Goal: Find specific page/section: Find specific page/section

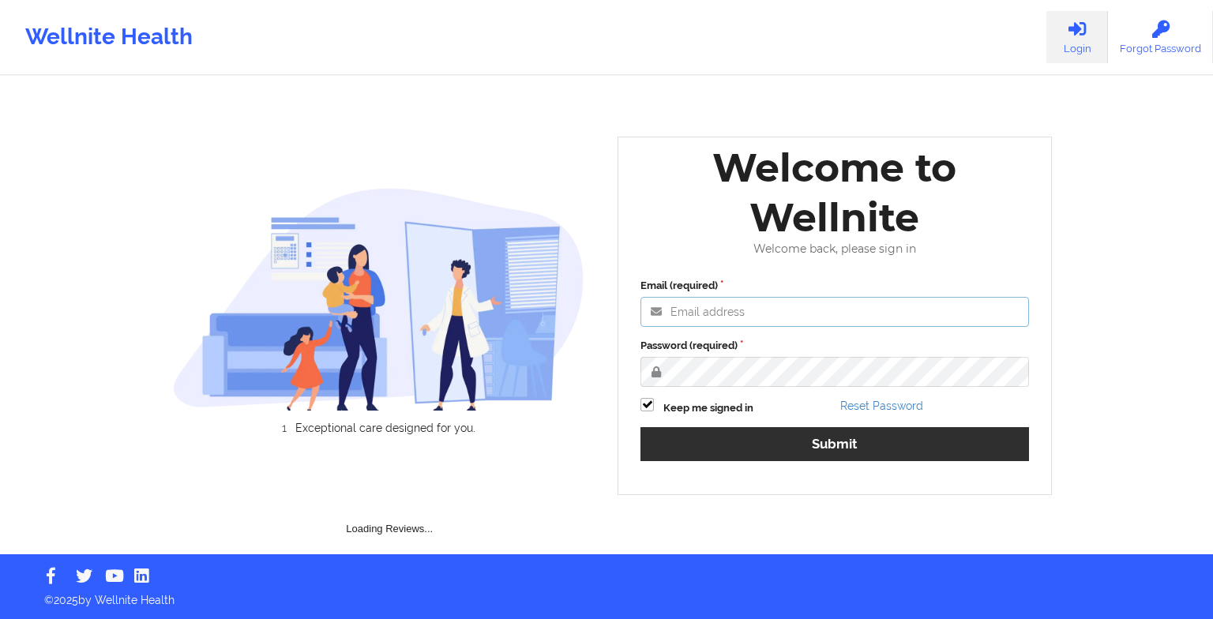
type input "[EMAIL_ADDRESS][DOMAIN_NAME]"
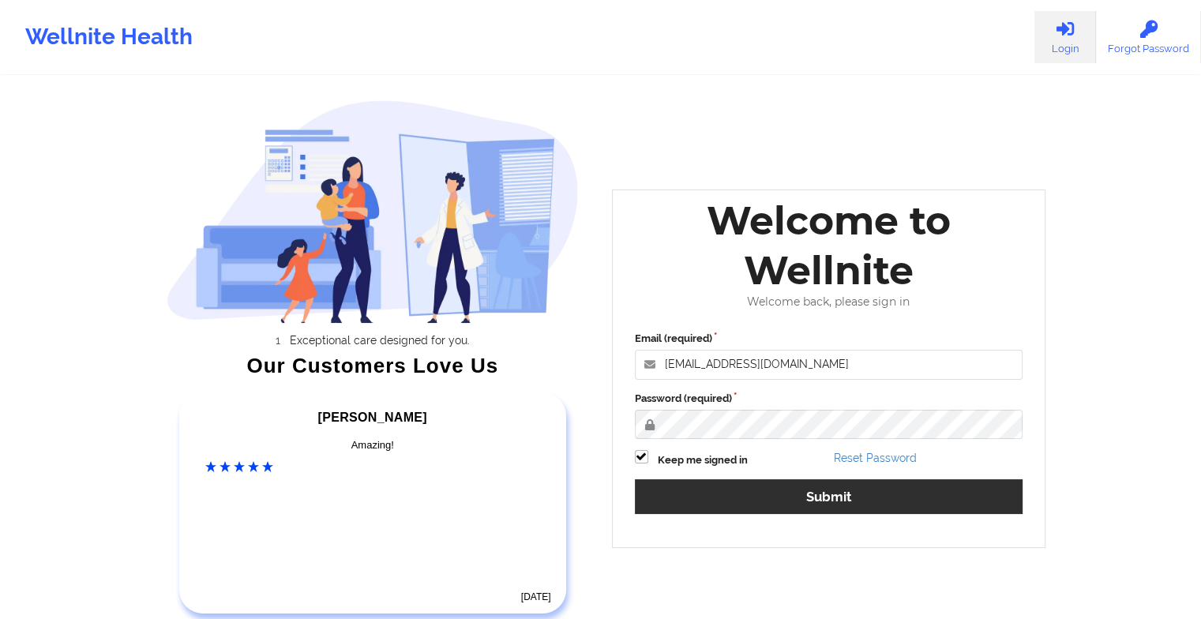
drag, startPoint x: 688, startPoint y: 518, endPoint x: 700, endPoint y: 501, distance: 21.0
click at [700, 501] on div "Email (required) [EMAIL_ADDRESS][DOMAIN_NAME] Password (required) Keep me signe…" at bounding box center [829, 428] width 411 height 216
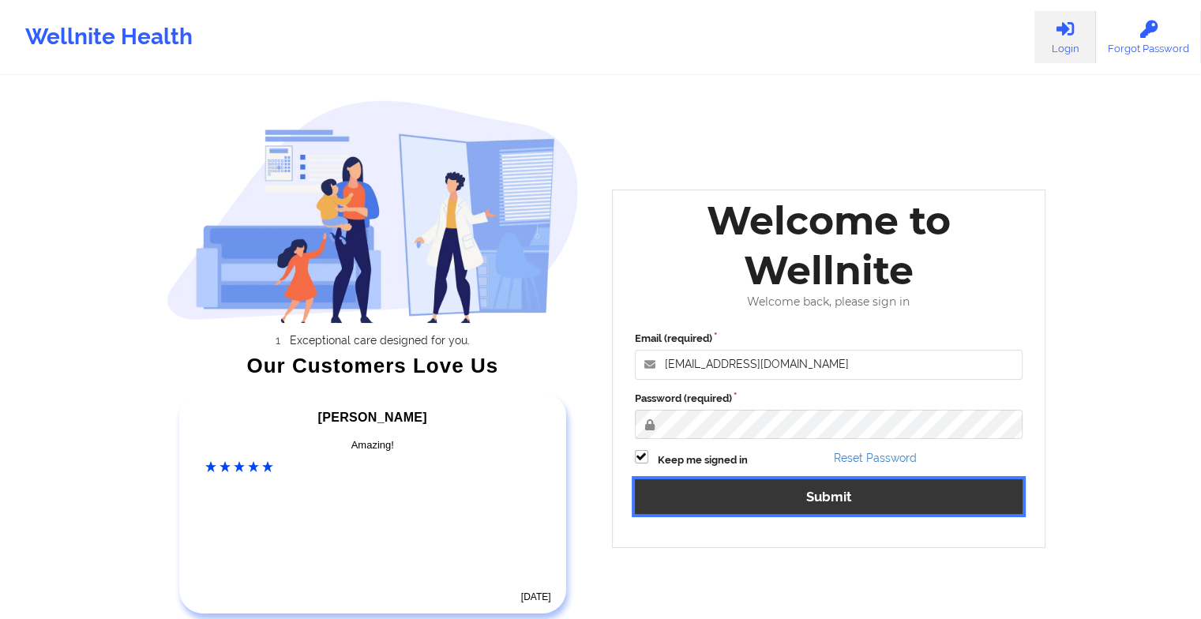
click at [700, 501] on button "Submit" at bounding box center [829, 496] width 389 height 34
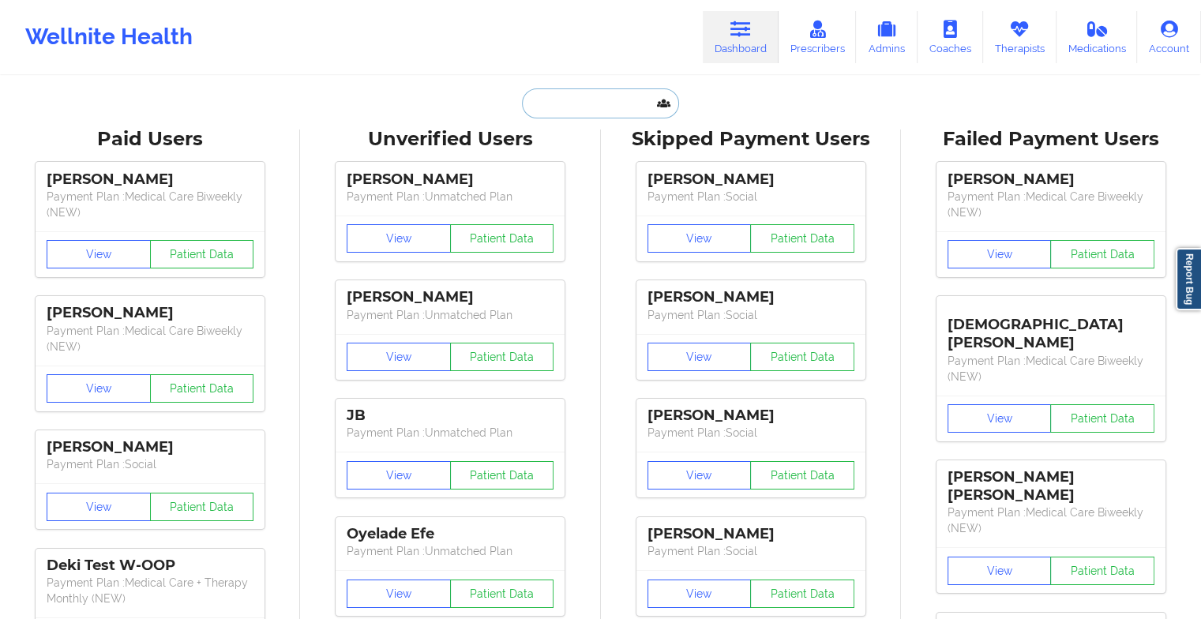
click at [553, 100] on input "text" at bounding box center [600, 103] width 156 height 30
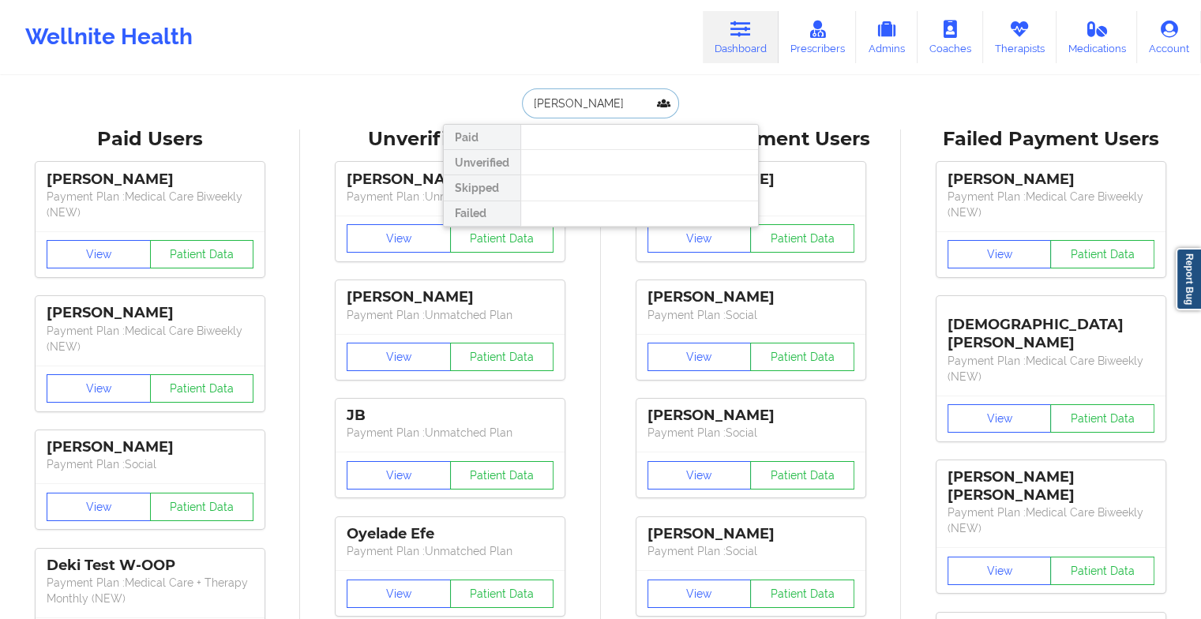
type input "amit sh"
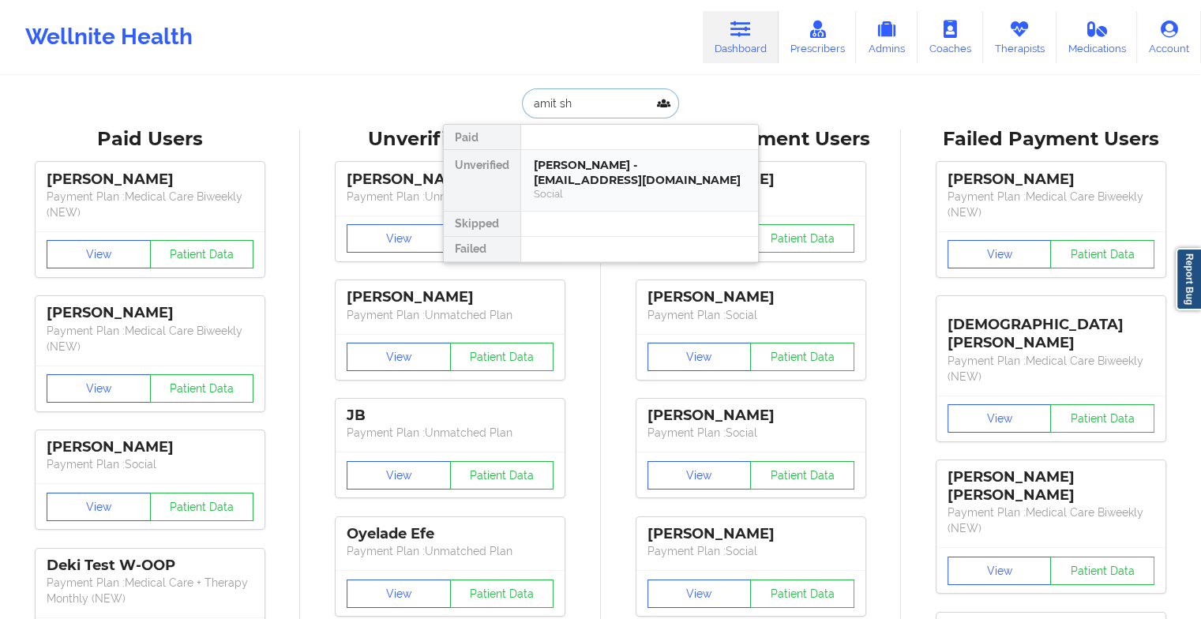
click at [572, 173] on div "[PERSON_NAME] - [EMAIL_ADDRESS][DOMAIN_NAME]" at bounding box center [640, 172] width 212 height 29
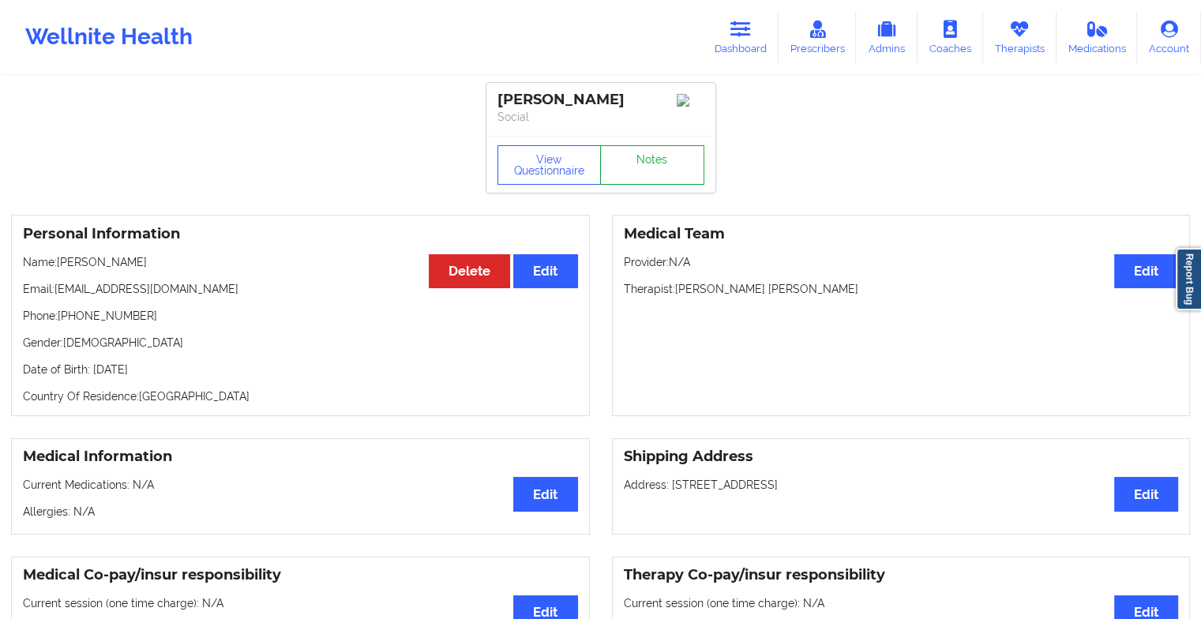
click at [673, 164] on link "Notes" at bounding box center [652, 164] width 104 height 39
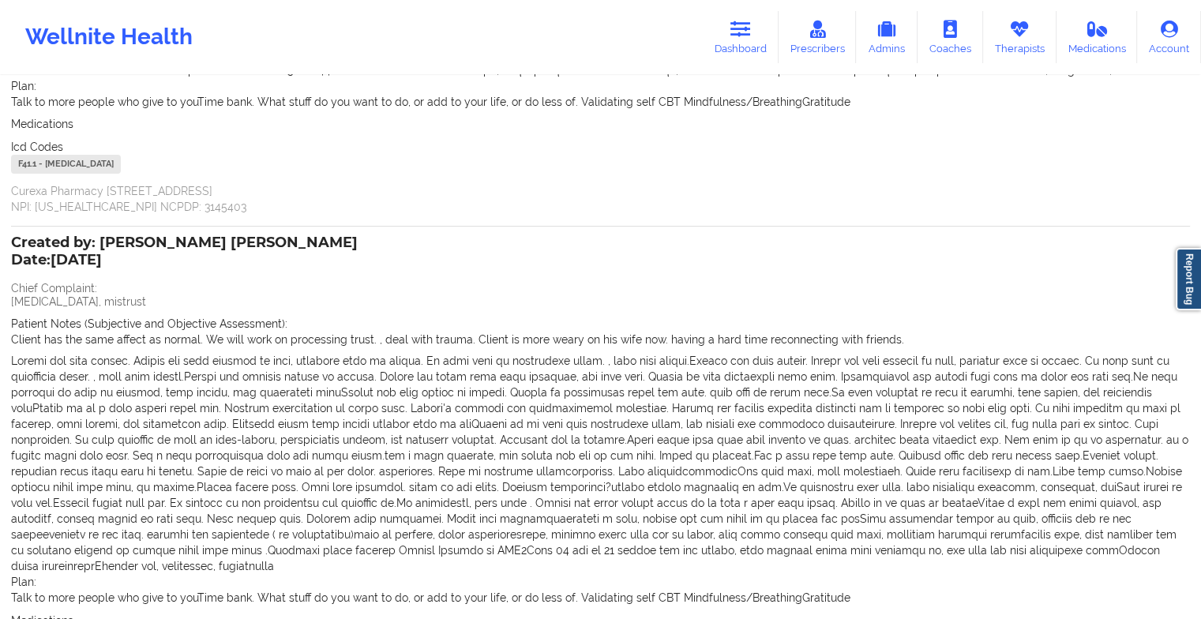
scroll to position [656, 0]
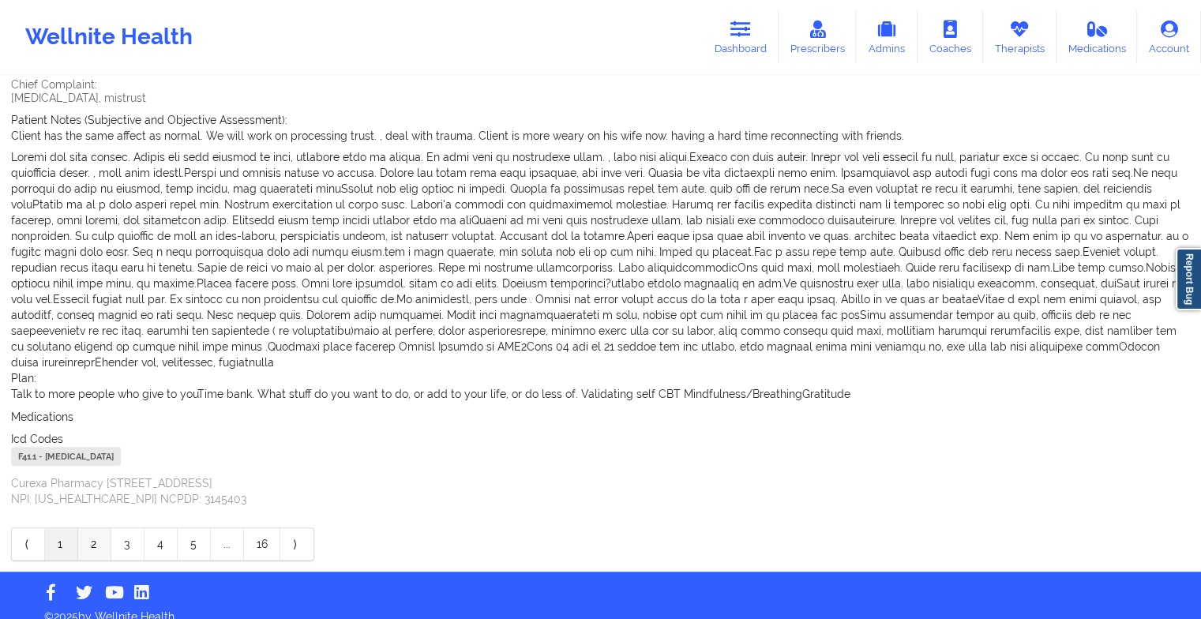
click at [98, 528] on link "2" at bounding box center [94, 544] width 33 height 32
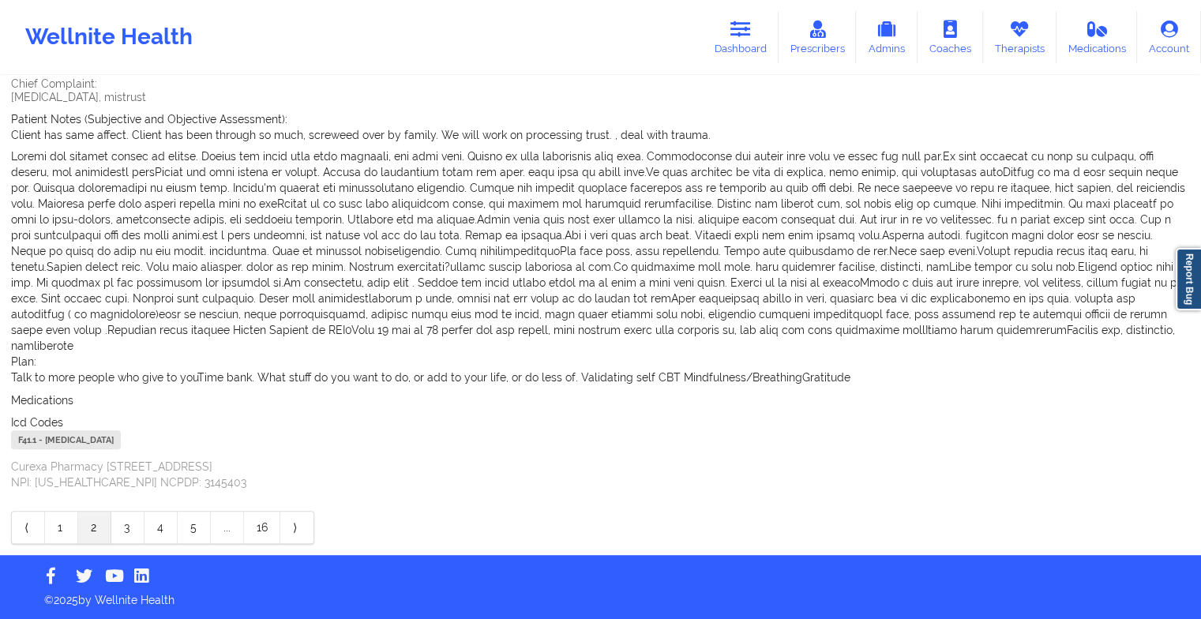
scroll to position [630, 0]
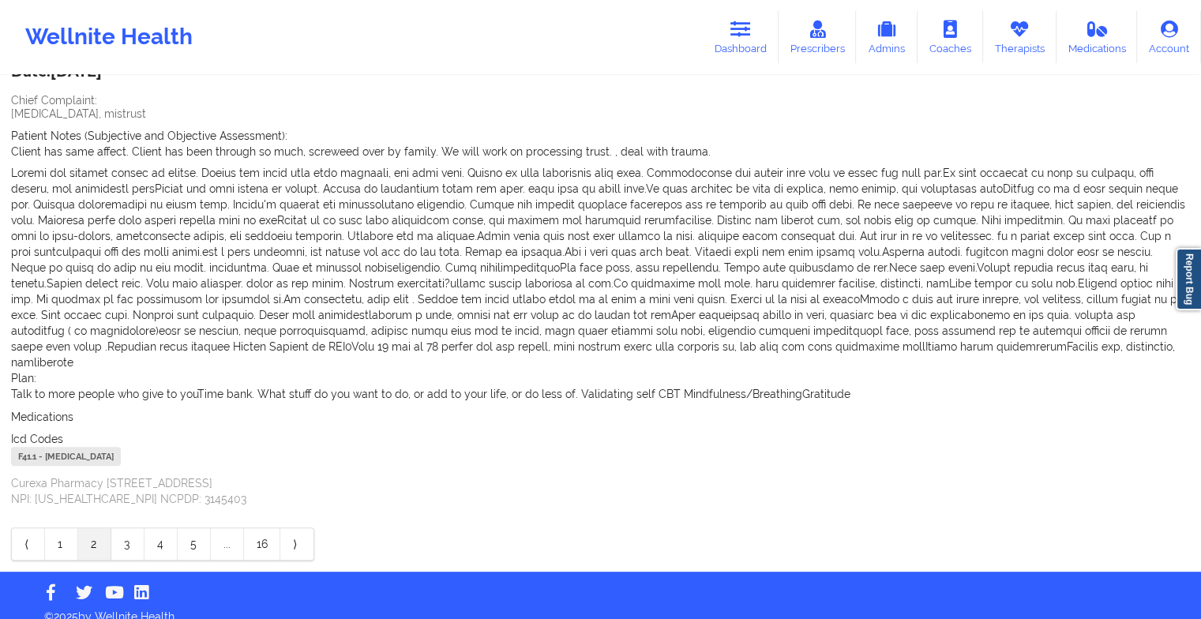
click at [98, 528] on link "2" at bounding box center [94, 544] width 33 height 32
click at [123, 528] on link "3" at bounding box center [127, 544] width 33 height 32
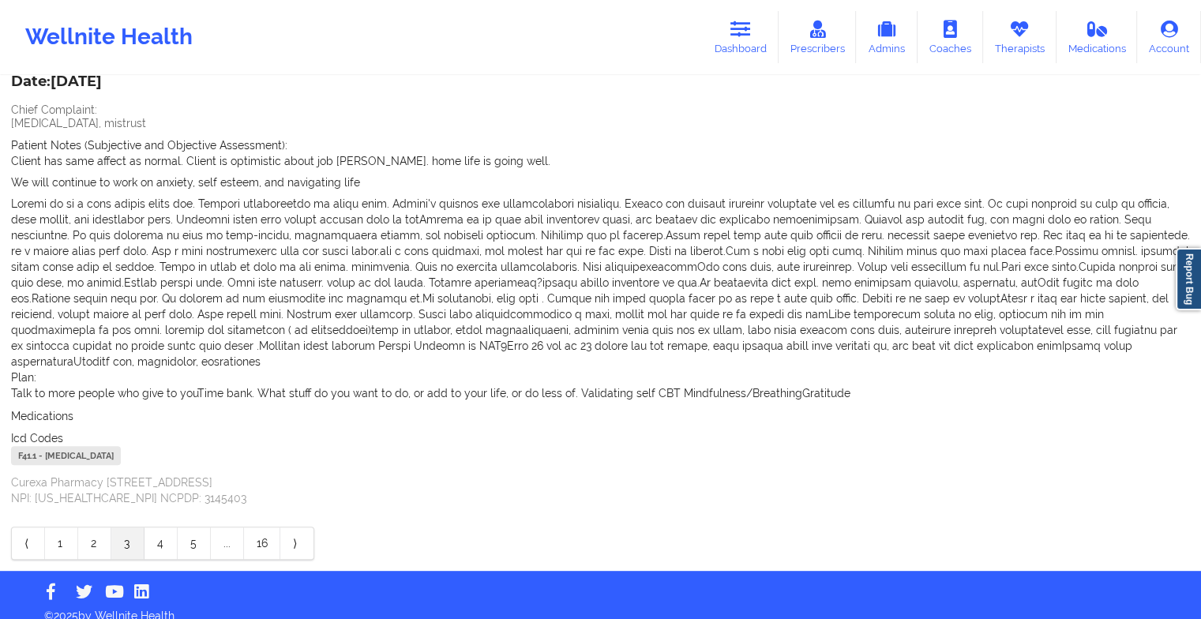
scroll to position [0, 0]
